Goal: Register for event/course

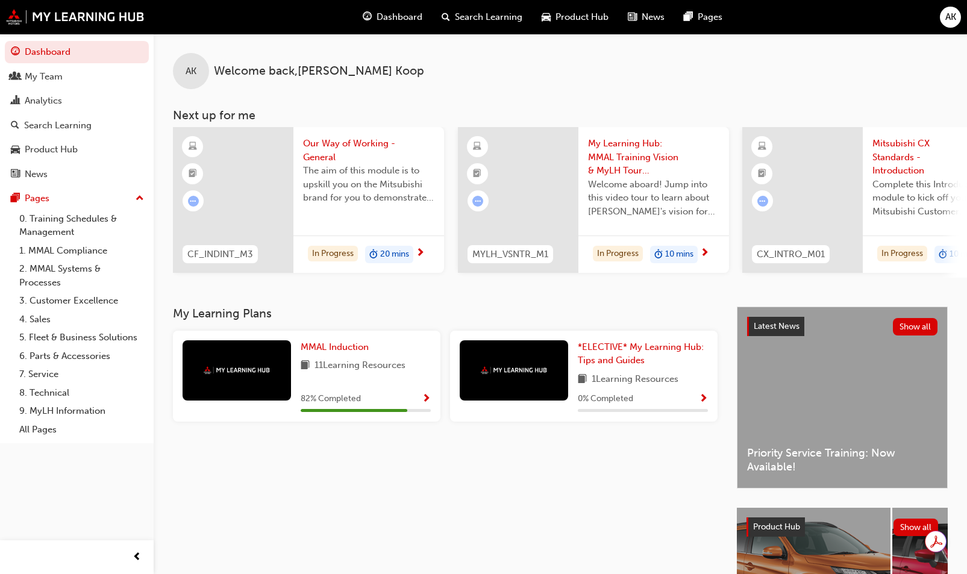
click at [309, 305] on div "AK Welcome back , Amanda Koop Next up for me CF_INDINT_M3 Our Way of Working - …" at bounding box center [560, 170] width 813 height 273
click at [57, 84] on div "My Team" at bounding box center [77, 76] width 132 height 15
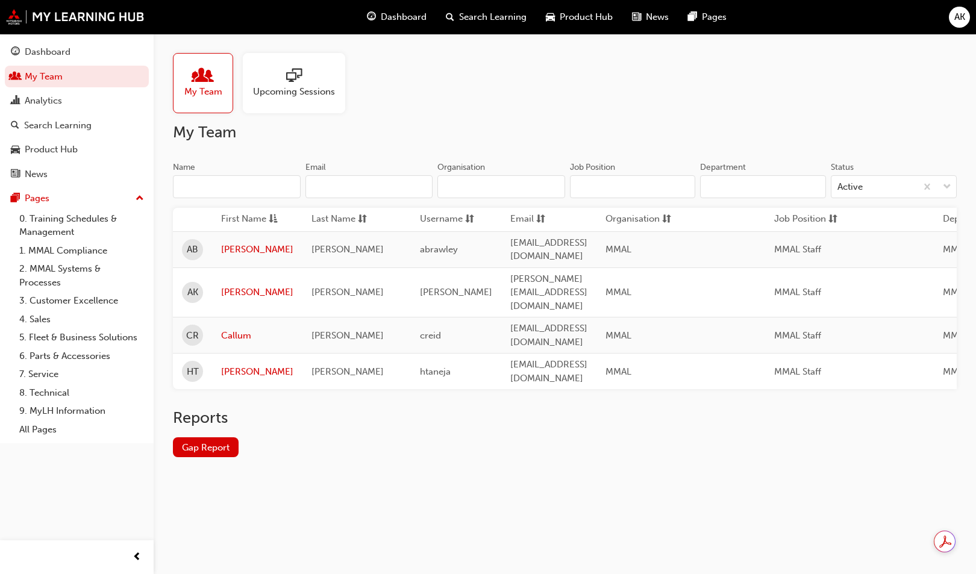
click at [292, 85] on span "sessionType_ONLINE_URL-icon" at bounding box center [294, 76] width 16 height 17
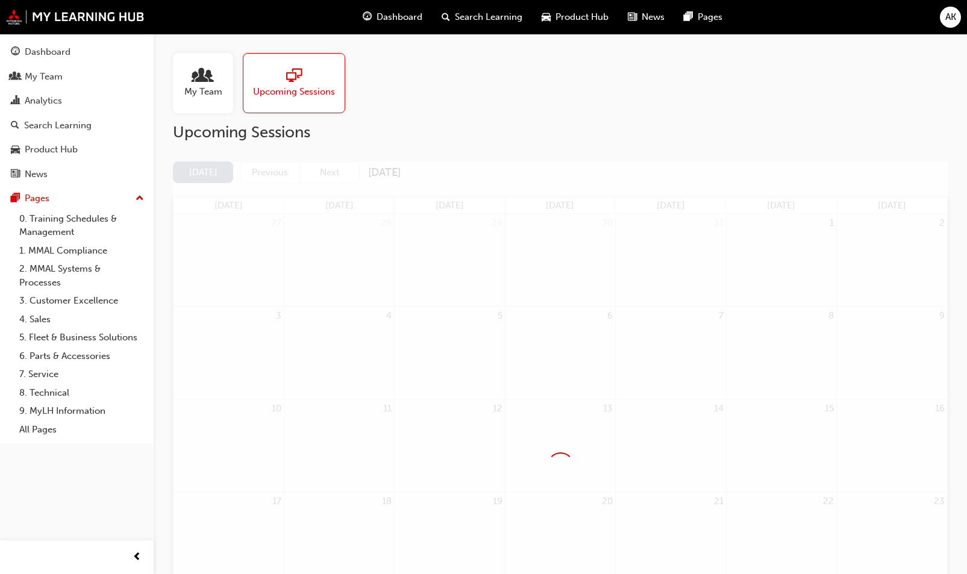
click at [196, 81] on span "people-icon" at bounding box center [203, 76] width 16 height 17
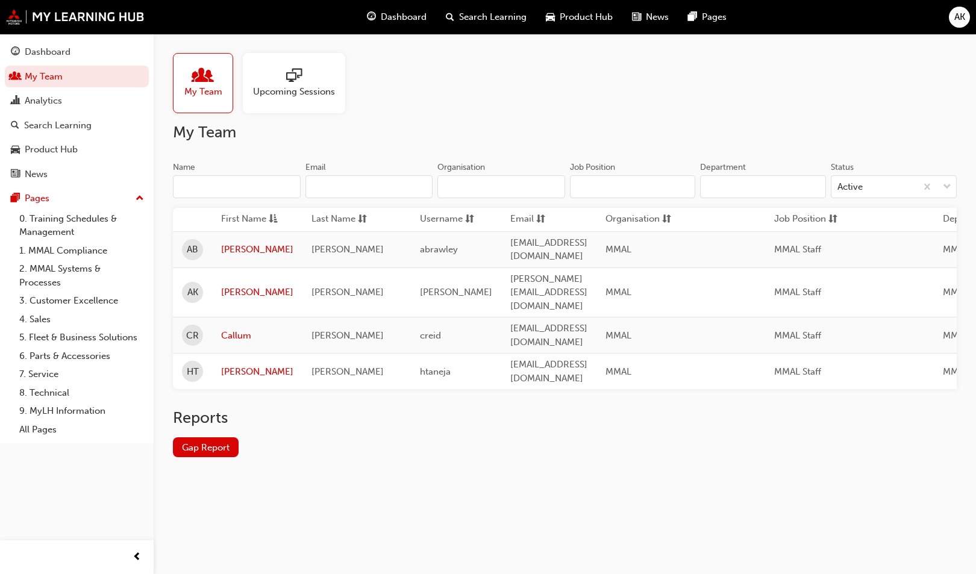
click at [47, 317] on link "4. Sales" at bounding box center [81, 319] width 134 height 19
click at [274, 93] on span "Upcoming Sessions" at bounding box center [294, 92] width 82 height 14
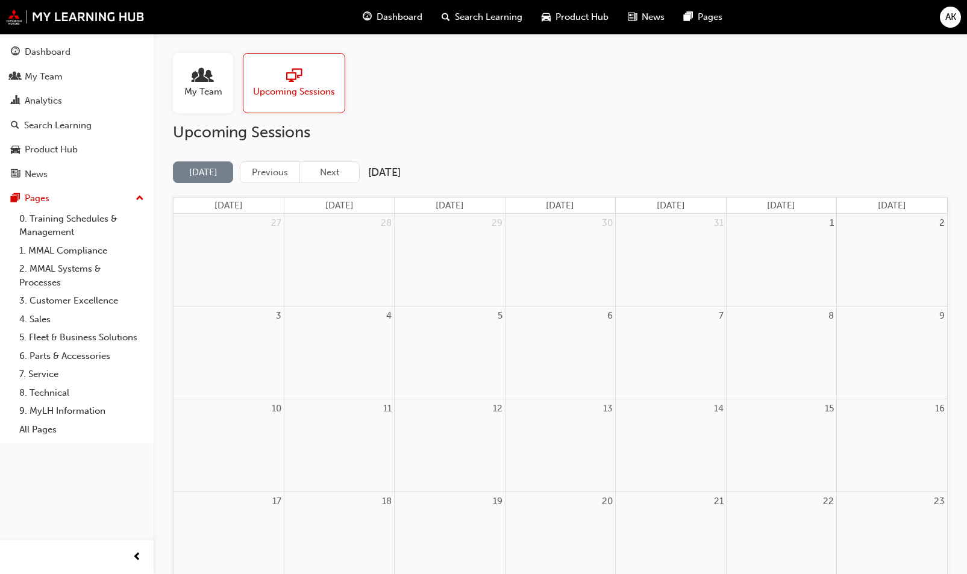
click at [342, 174] on button "Next" at bounding box center [329, 172] width 60 height 22
click at [340, 175] on button "Next" at bounding box center [329, 172] width 60 height 22
click at [342, 174] on button "Next" at bounding box center [329, 172] width 60 height 22
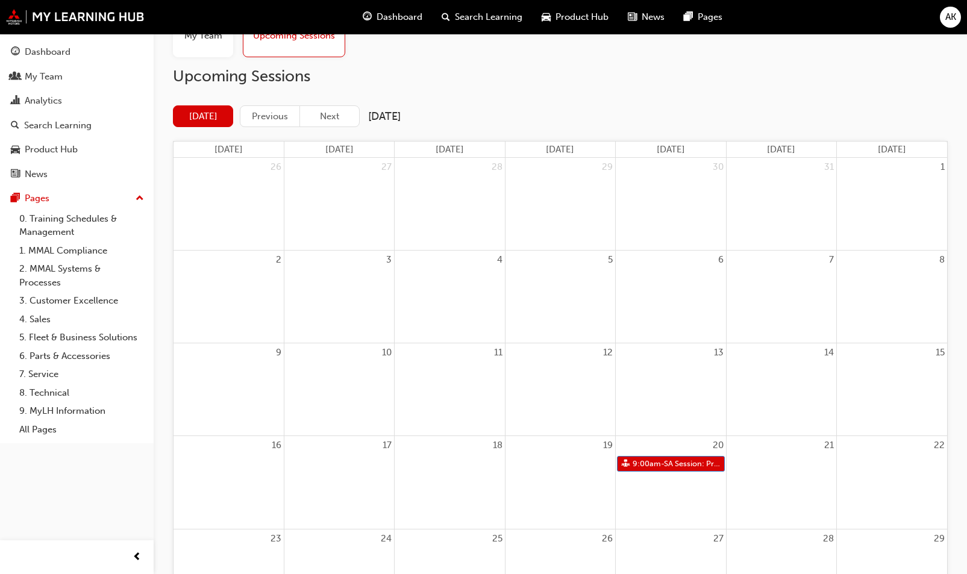
scroll to position [121, 0]
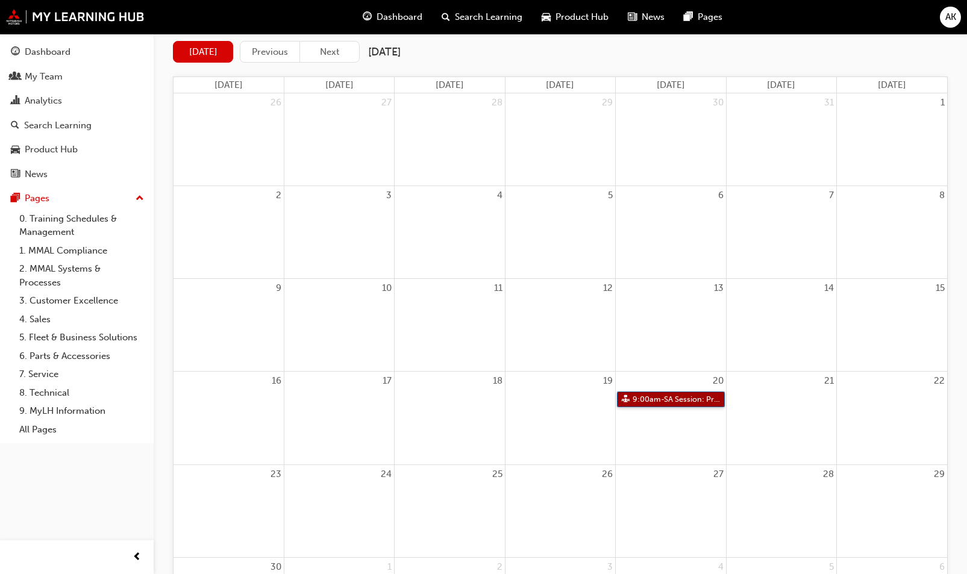
click at [675, 401] on link "9:00am - SA Session: Program Orientation & Sales Essentials - Face to Face Inst…" at bounding box center [670, 400] width 107 height 16
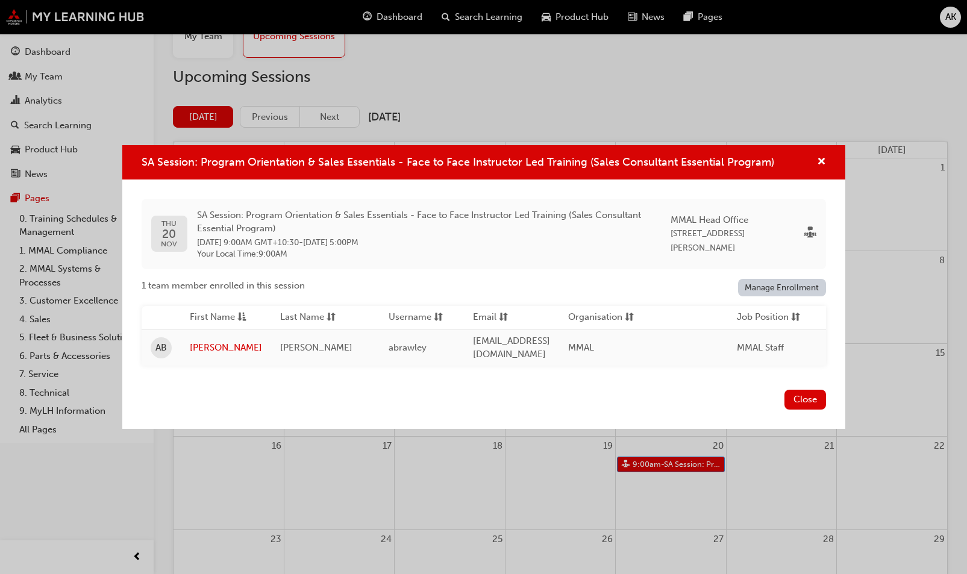
scroll to position [0, 0]
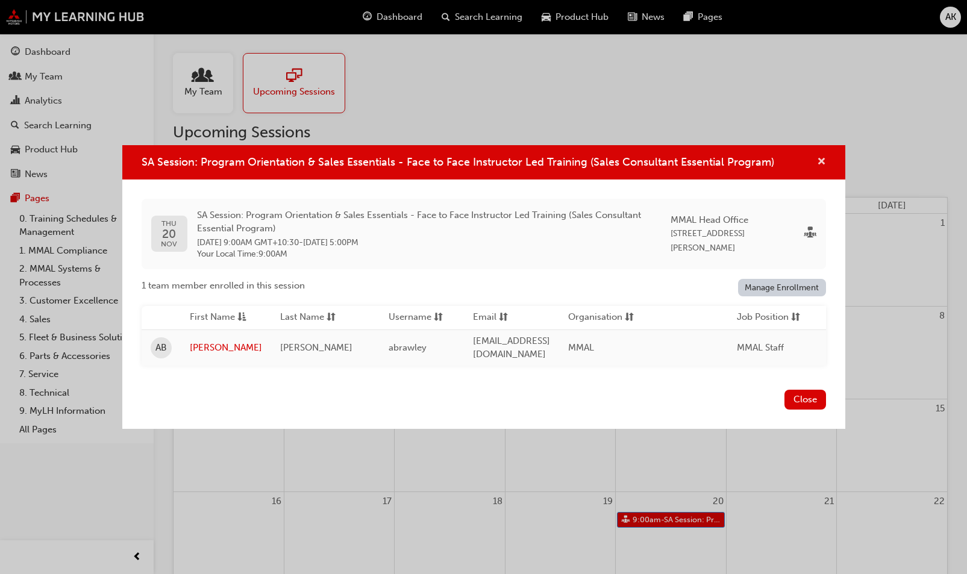
click at [820, 158] on span "cross-icon" at bounding box center [821, 162] width 9 height 11
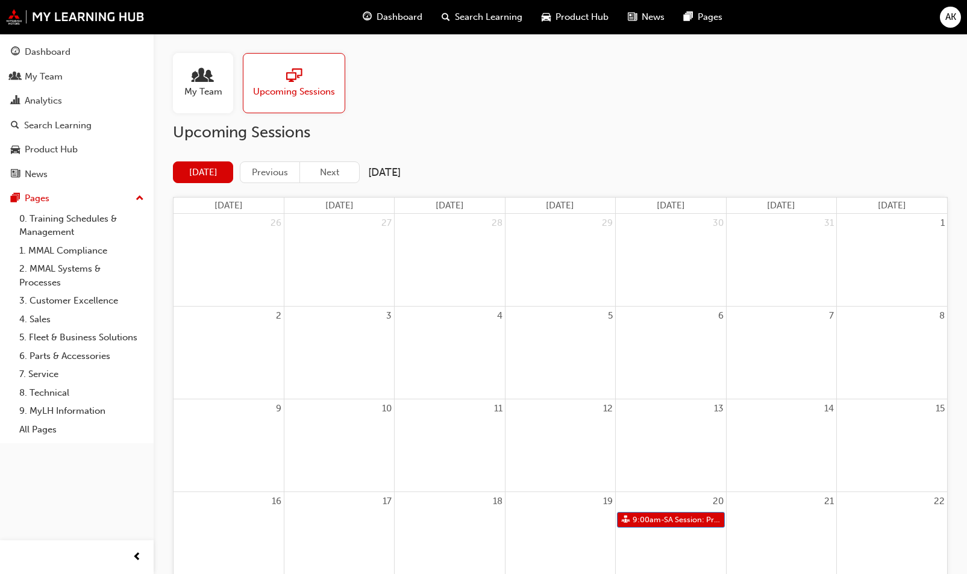
click at [647, 138] on h2 "Upcoming Sessions" at bounding box center [560, 132] width 775 height 19
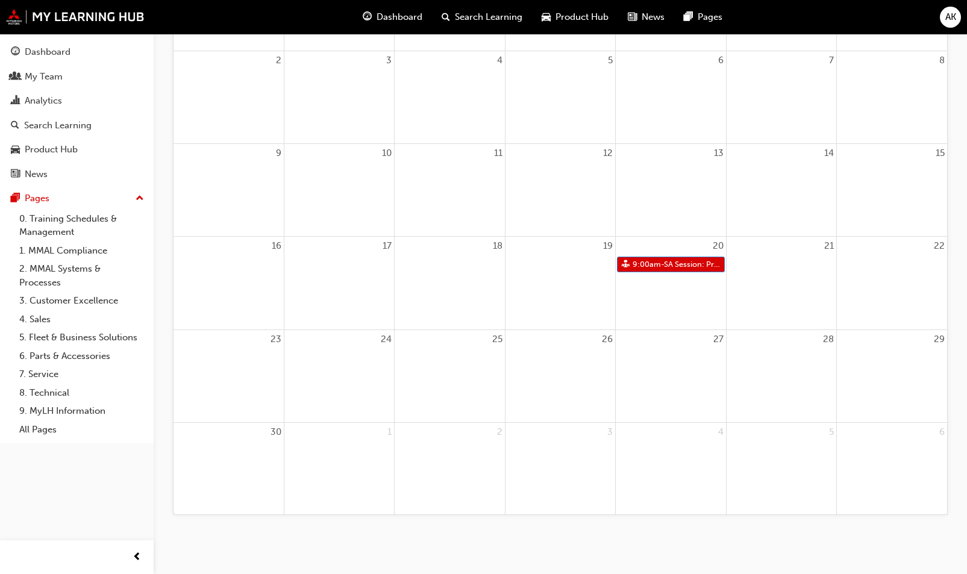
scroll to position [135, 0]
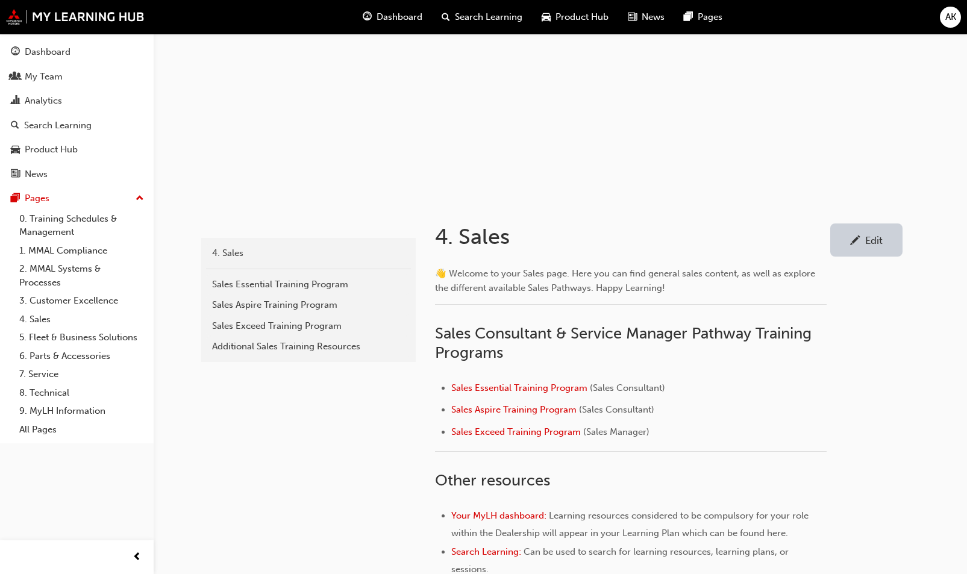
scroll to position [60, 0]
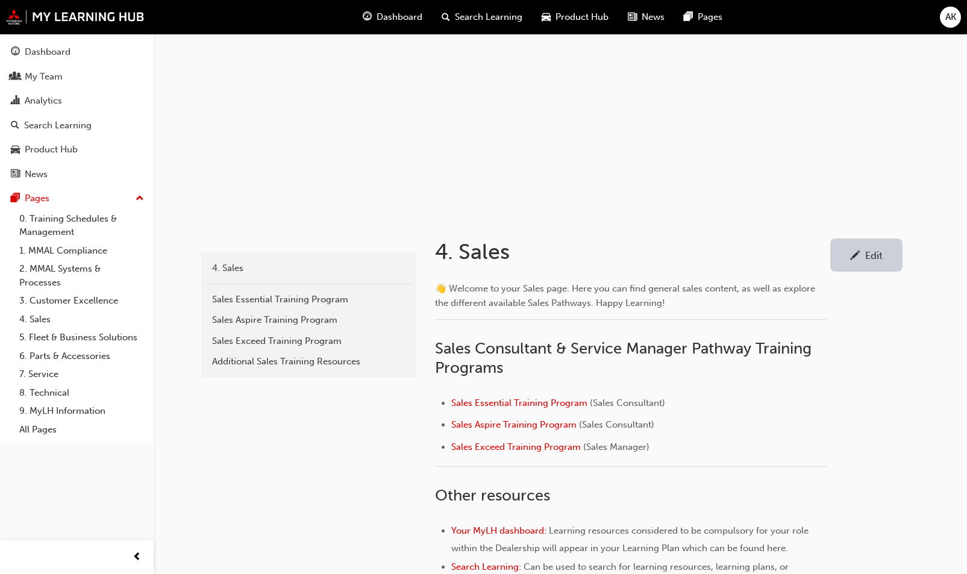
click at [259, 303] on div "Sales Essential Training Program" at bounding box center [308, 300] width 193 height 14
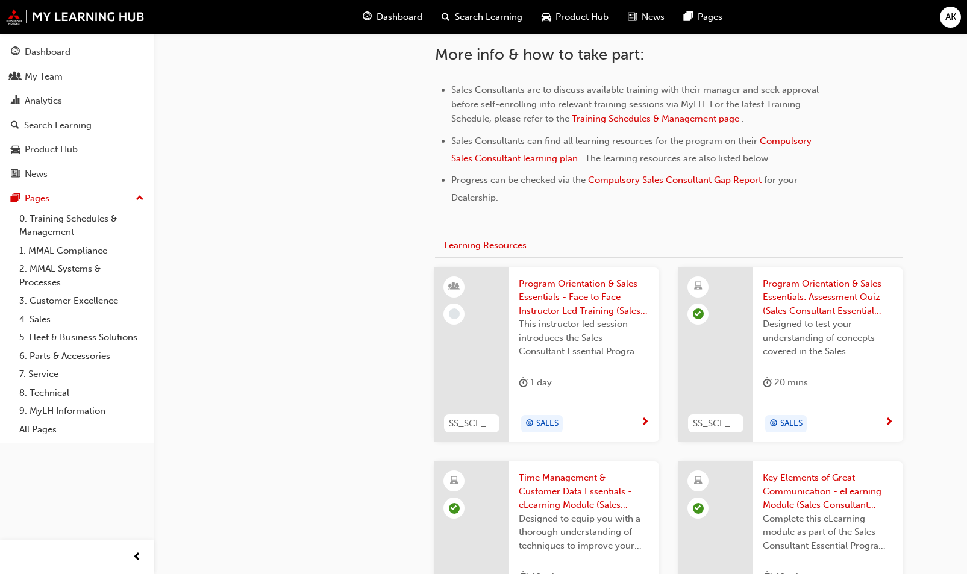
click at [577, 287] on span "Program Orientation & Sales Essentials - Face to Face Instructor Led Training (…" at bounding box center [584, 297] width 131 height 41
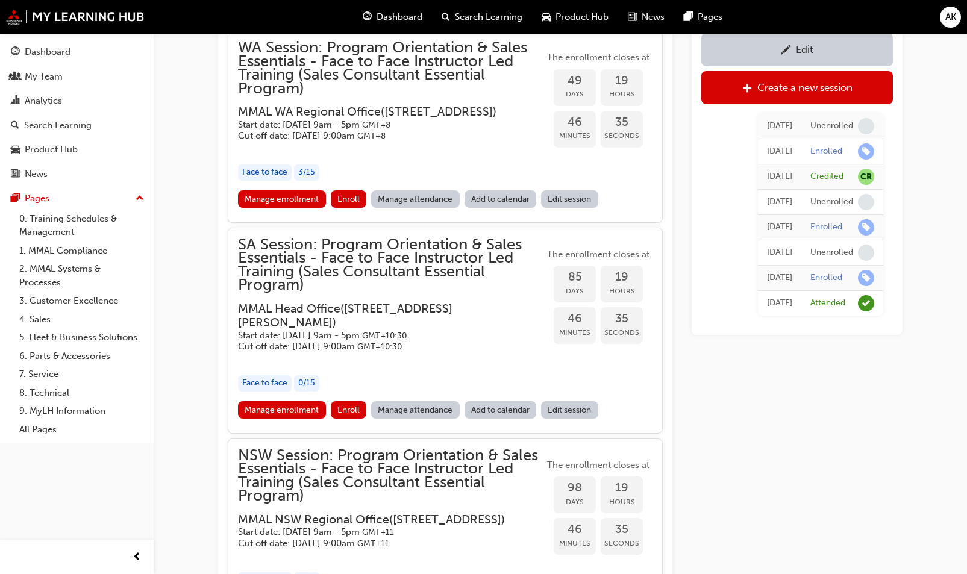
scroll to position [2110, 0]
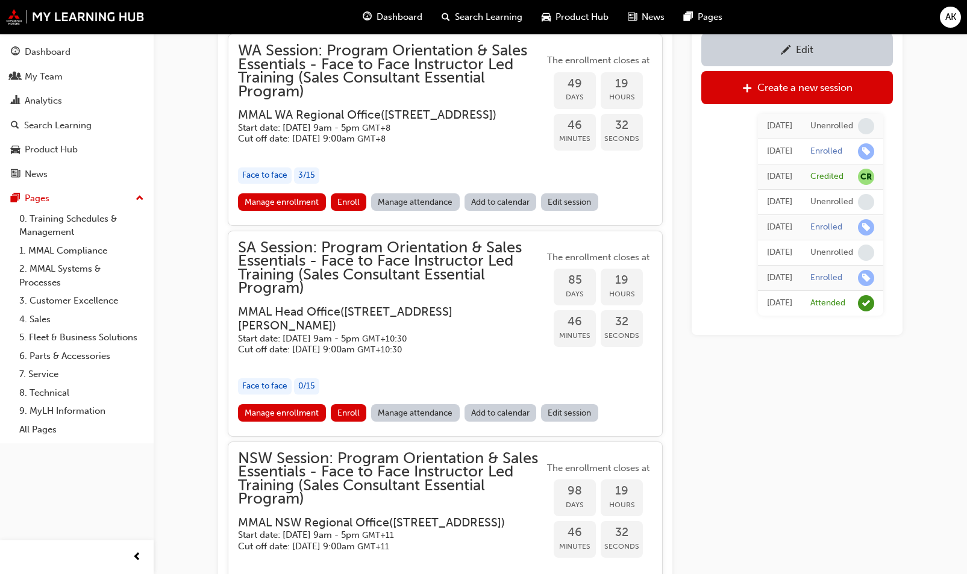
click at [307, 422] on link "Manage enrollment" at bounding box center [282, 412] width 88 height 17
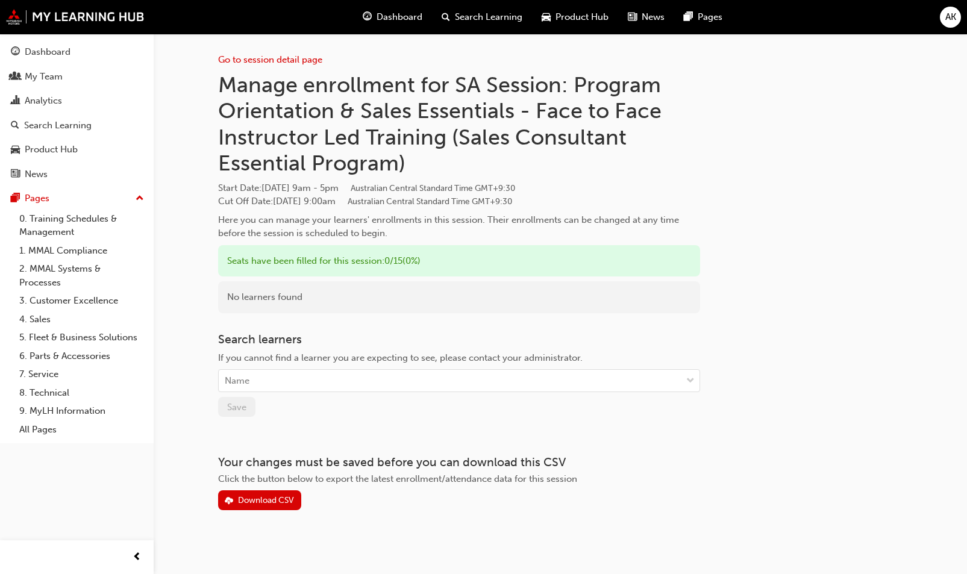
click at [287, 380] on div "Name" at bounding box center [450, 381] width 463 height 21
type input "koop"
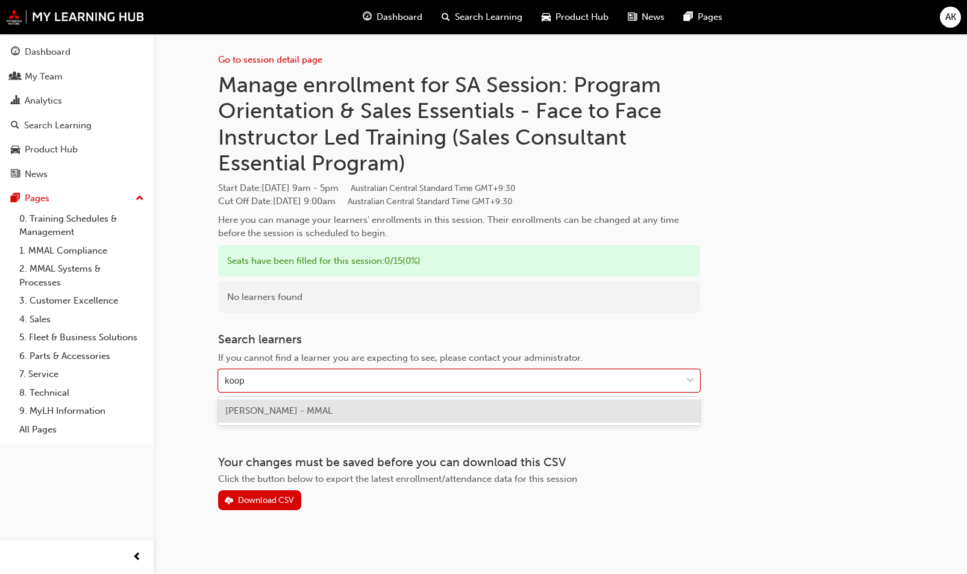
click at [275, 414] on span "[PERSON_NAME] - MMAL" at bounding box center [278, 411] width 107 height 11
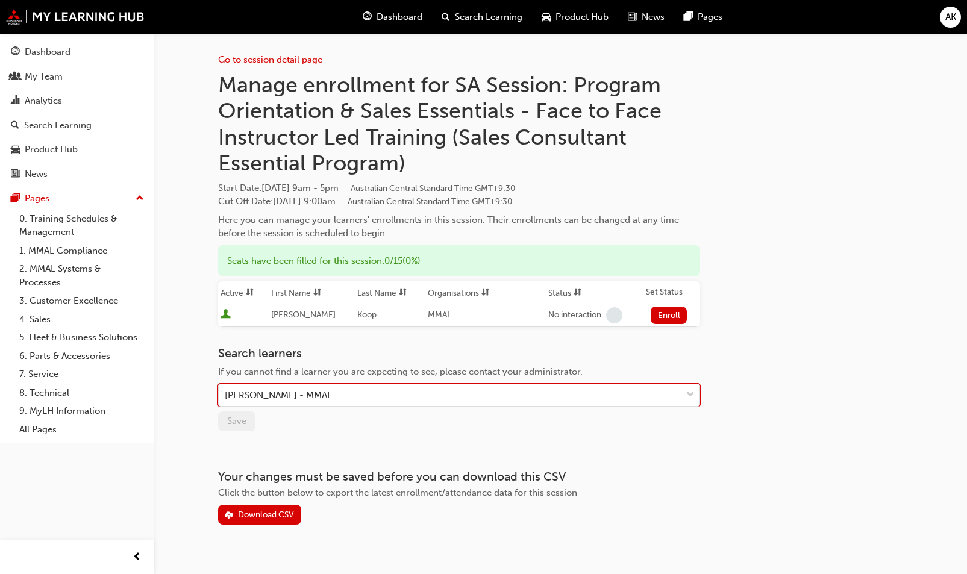
click at [663, 315] on button "Enroll" at bounding box center [669, 315] width 36 height 17
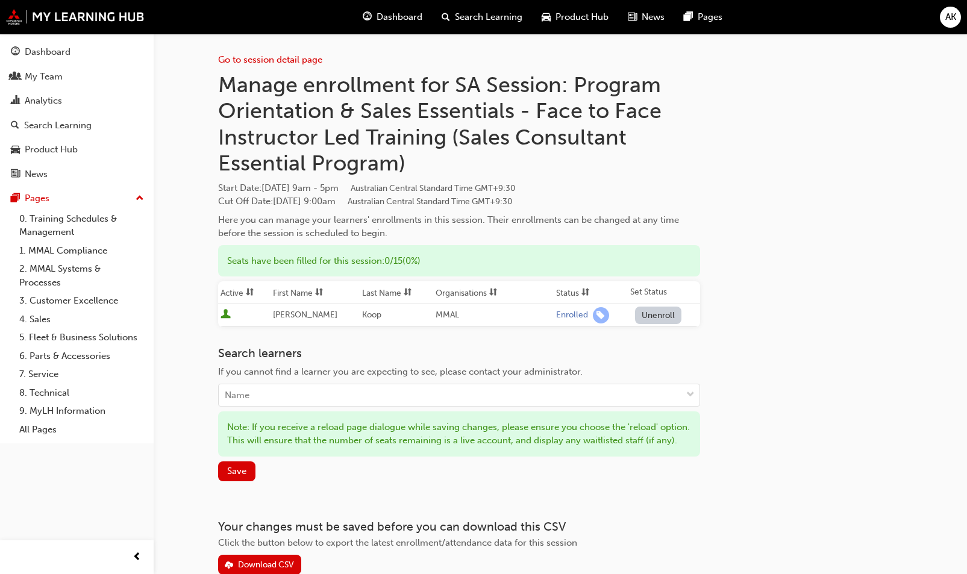
click at [239, 397] on div "Name" at bounding box center [237, 396] width 25 height 14
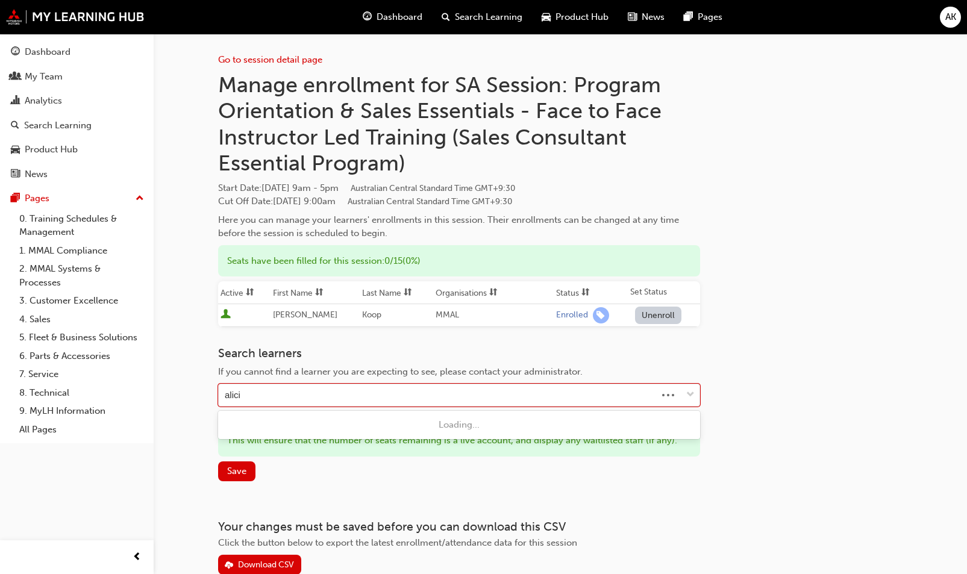
type input "[PERSON_NAME]"
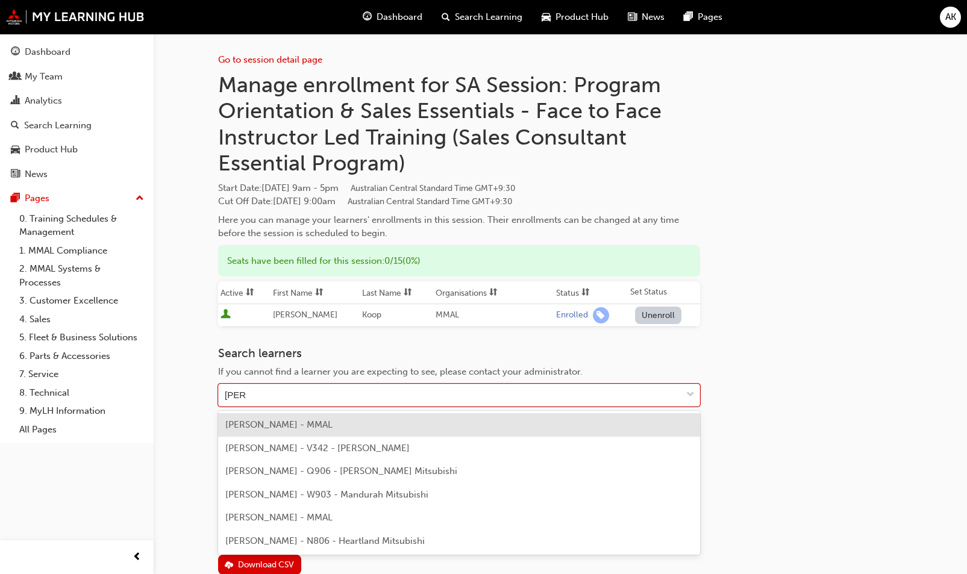
click at [307, 425] on span "[PERSON_NAME] - MMAL" at bounding box center [278, 424] width 107 height 11
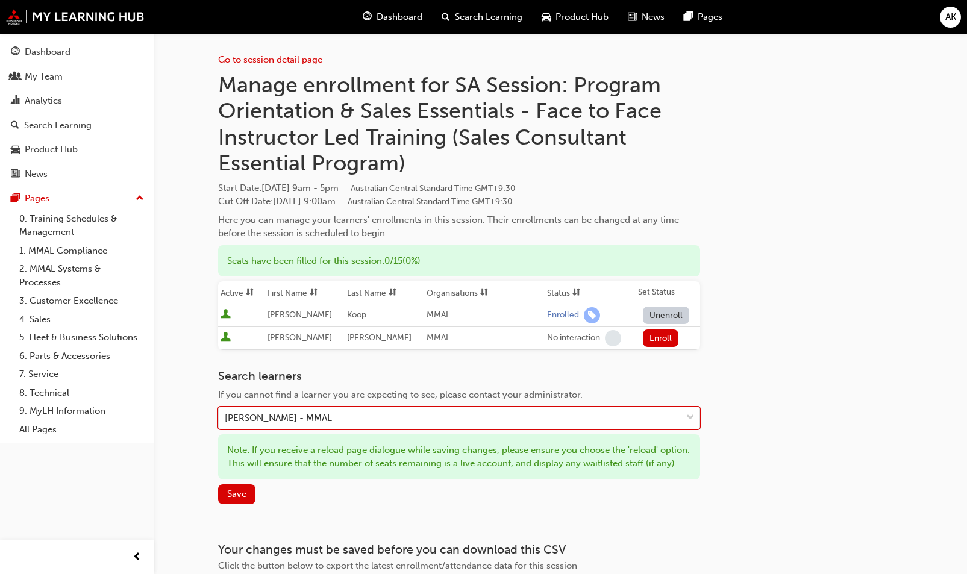
click at [659, 337] on button "Enroll" at bounding box center [661, 338] width 36 height 17
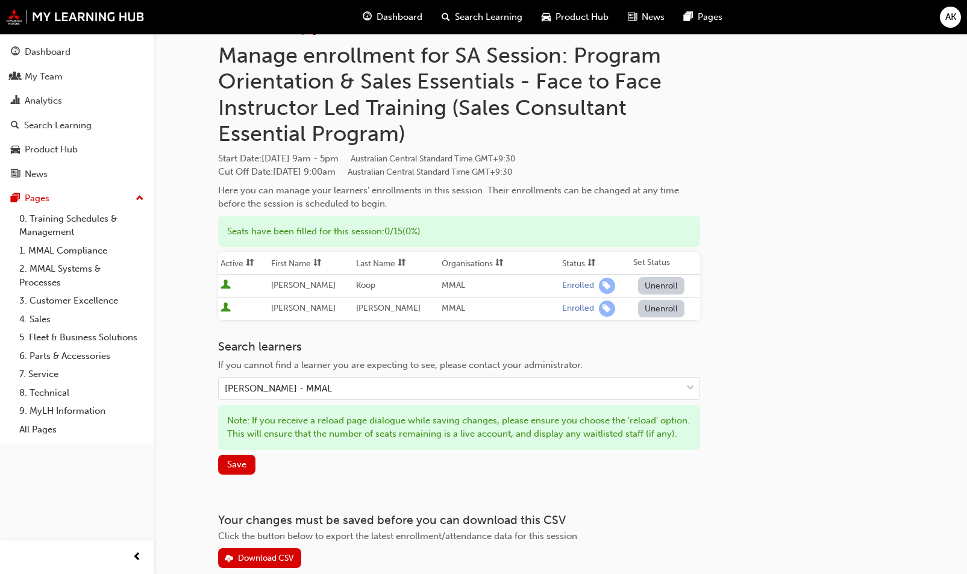
scroll to position [105, 0]
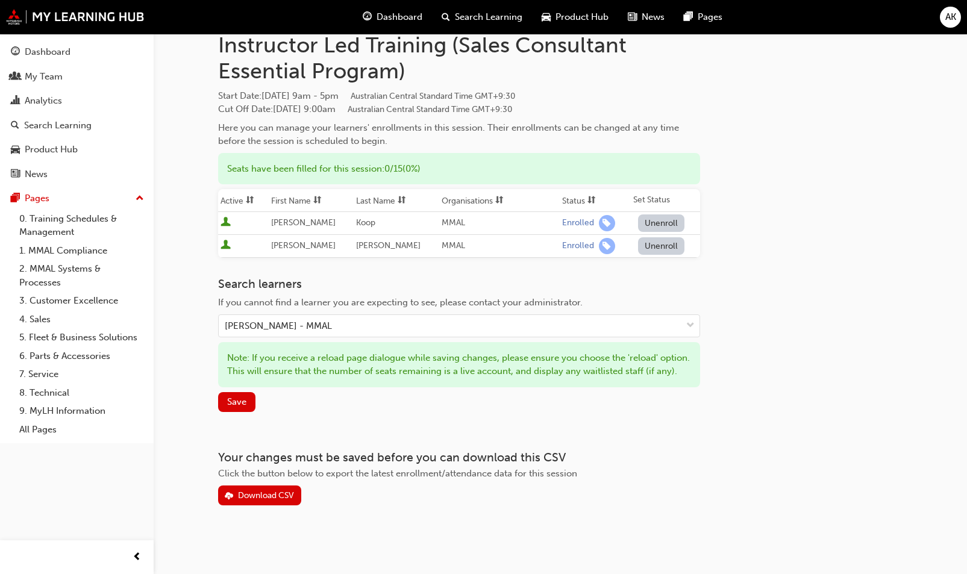
click at [249, 403] on button "Save" at bounding box center [236, 402] width 37 height 20
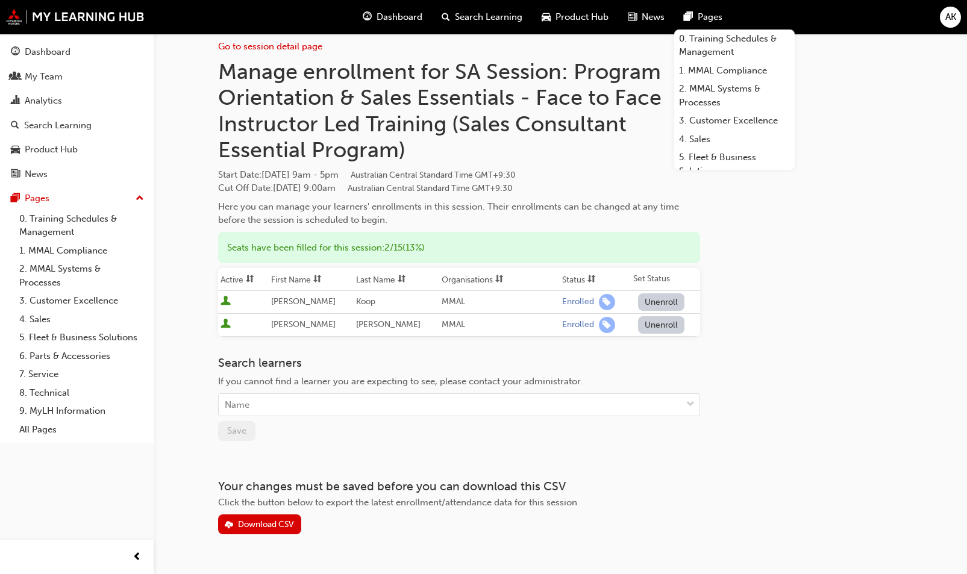
scroll to position [0, 0]
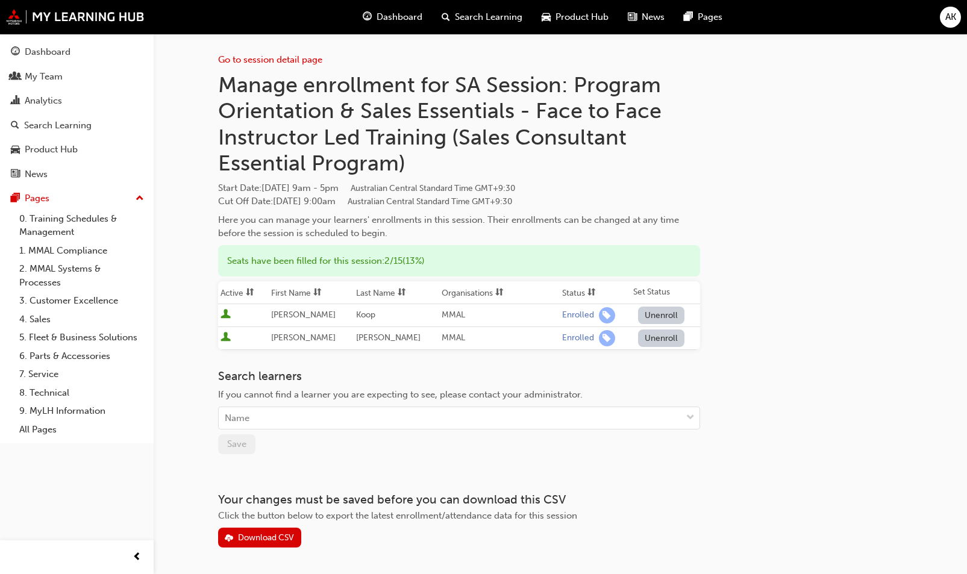
click at [653, 315] on button "Unenroll" at bounding box center [661, 315] width 47 height 17
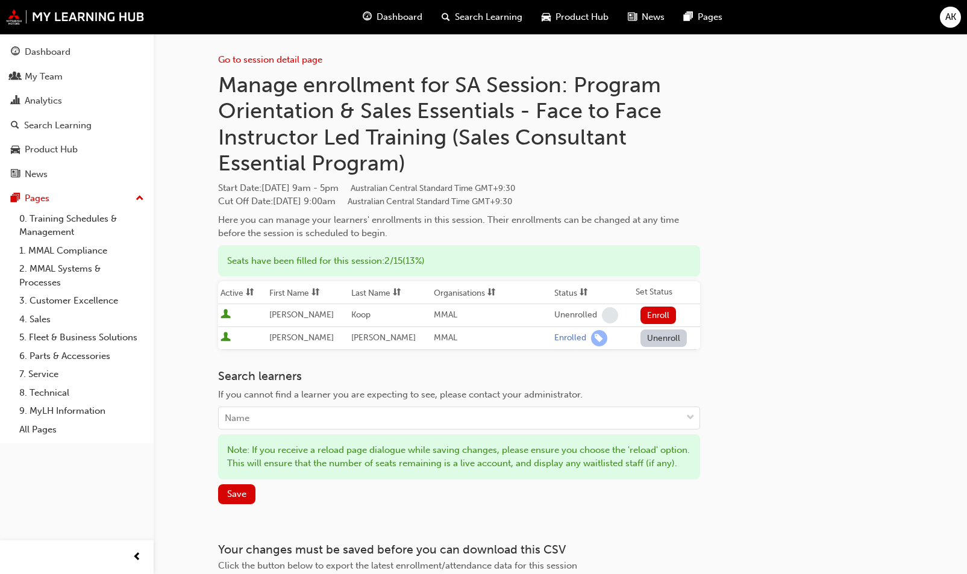
click at [664, 339] on button "Unenroll" at bounding box center [664, 338] width 47 height 17
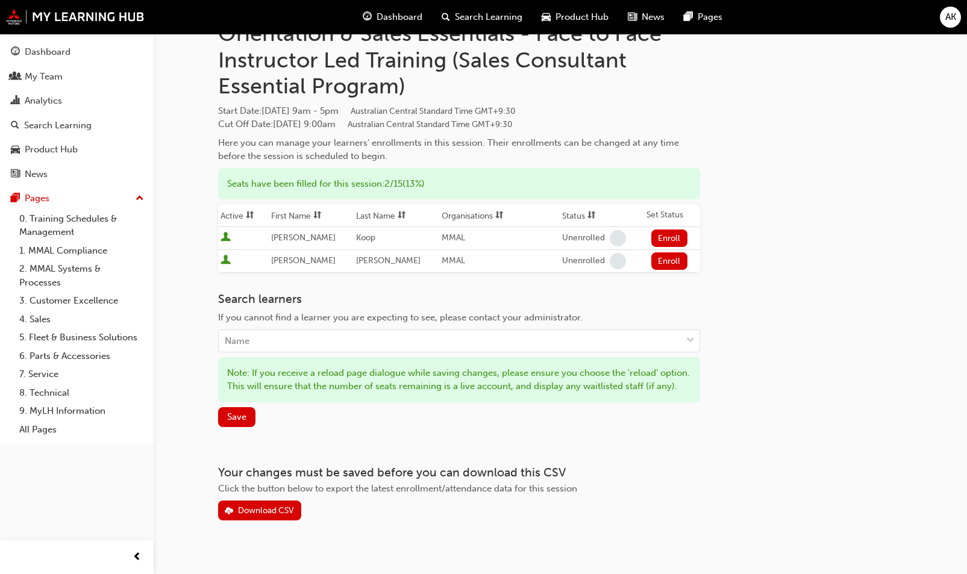
scroll to position [105, 0]
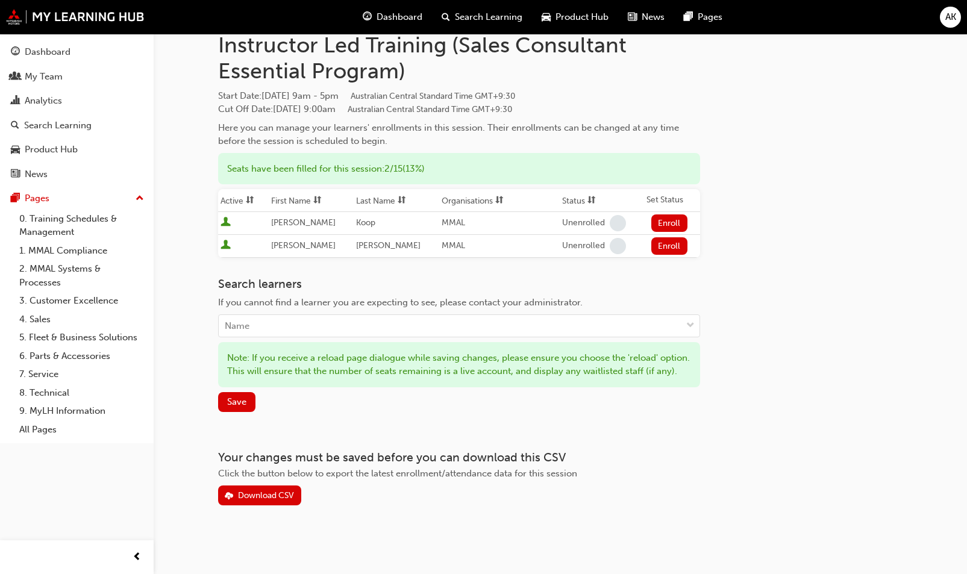
click at [244, 404] on span "Save" at bounding box center [236, 402] width 19 height 11
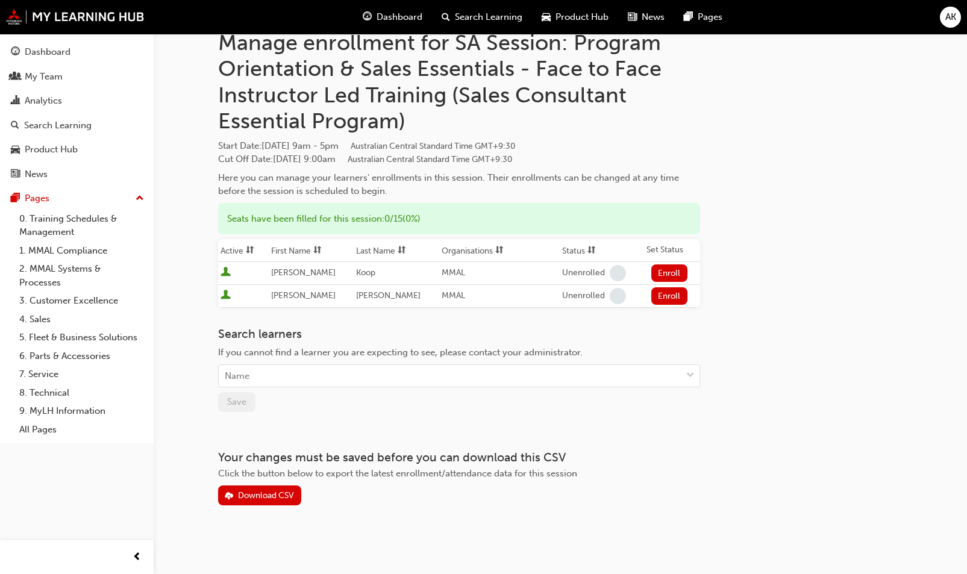
scroll to position [41, 0]
click at [810, 224] on div "Go to session detail page Manage enrollment for SA Session: Program Orientation…" at bounding box center [560, 250] width 685 height 514
drag, startPoint x: 806, startPoint y: 222, endPoint x: 794, endPoint y: 198, distance: 27.2
click at [806, 219] on div "Go to session detail page Manage enrollment for SA Session: Program Orientation…" at bounding box center [560, 250] width 685 height 514
